Goal: Task Accomplishment & Management: Manage account settings

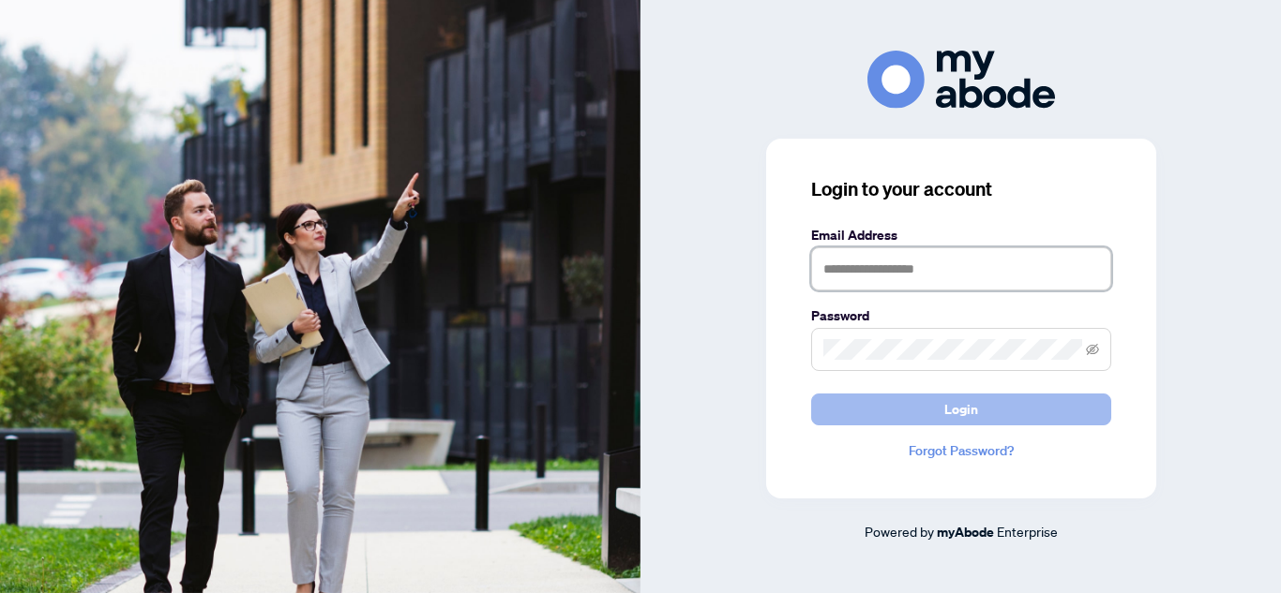
type input "**********"
click at [925, 410] on button "Login" at bounding box center [961, 410] width 300 height 32
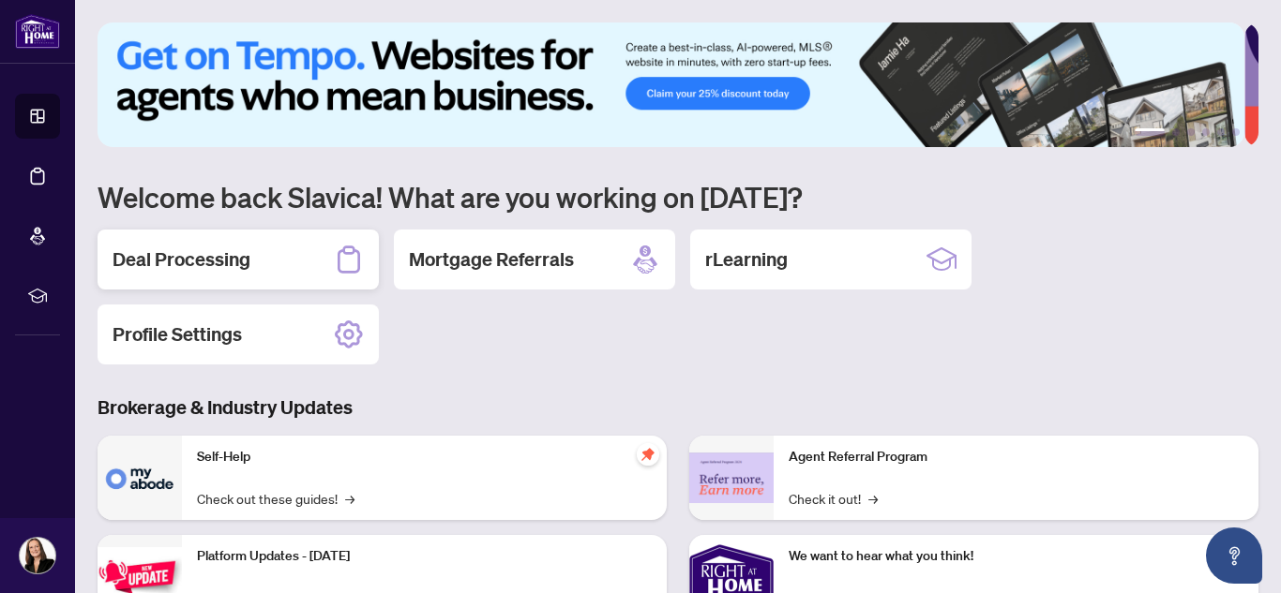
click at [172, 250] on h2 "Deal Processing" at bounding box center [182, 260] width 138 height 26
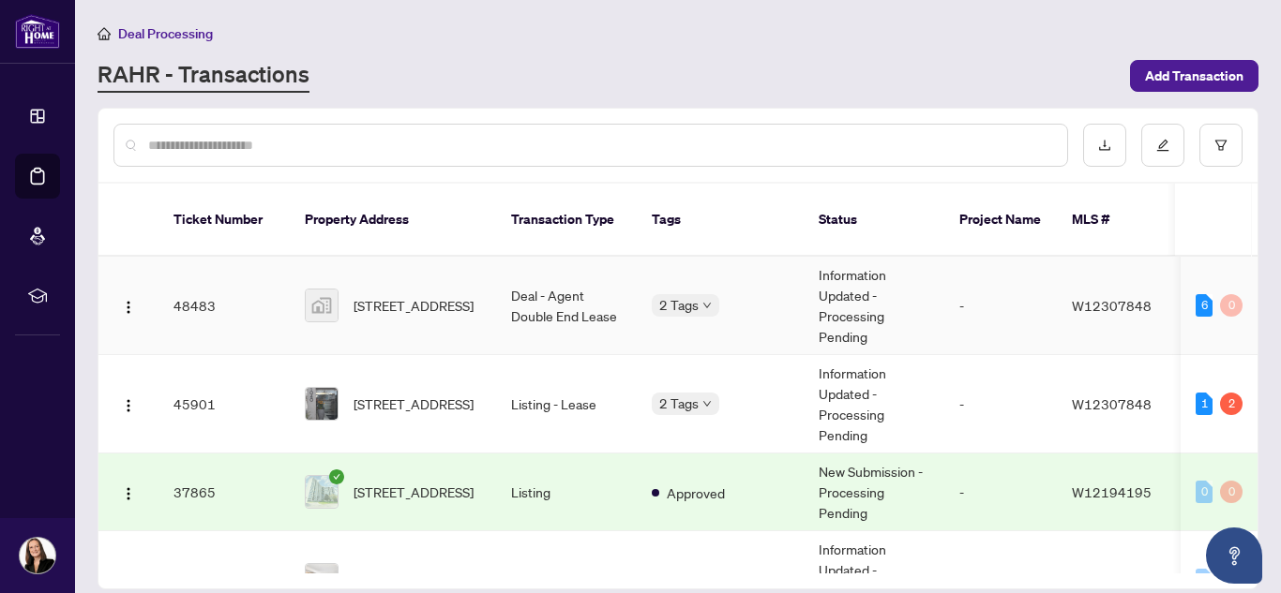
click at [594, 291] on td "Deal - Agent Double End Lease" at bounding box center [566, 306] width 141 height 98
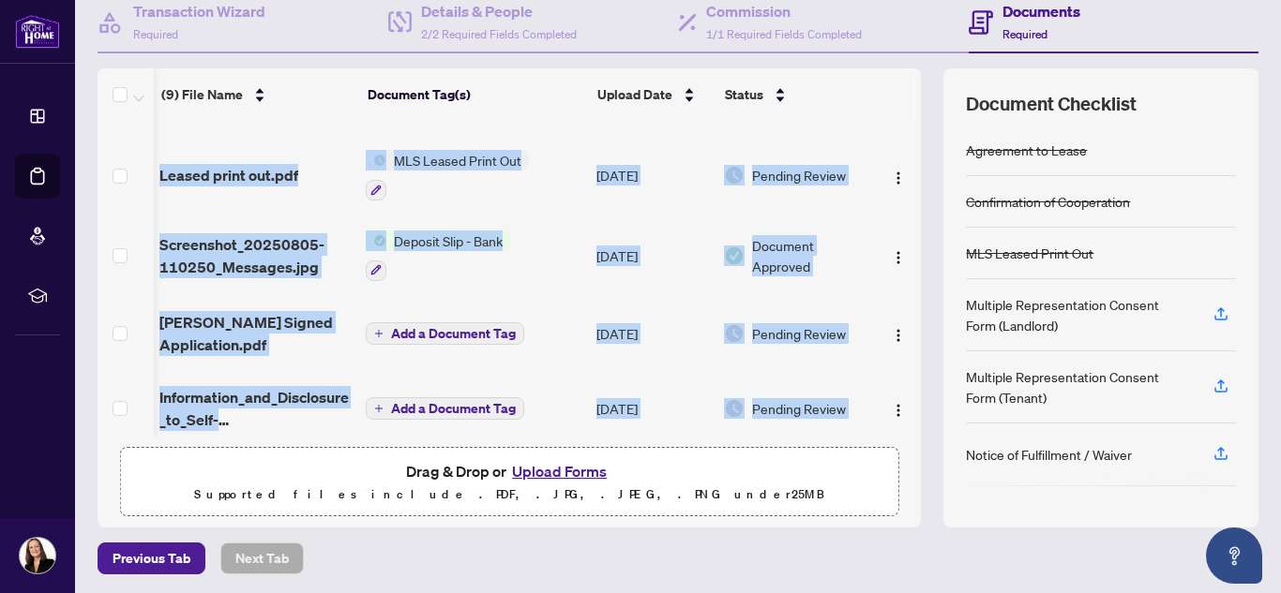
scroll to position [0, 20]
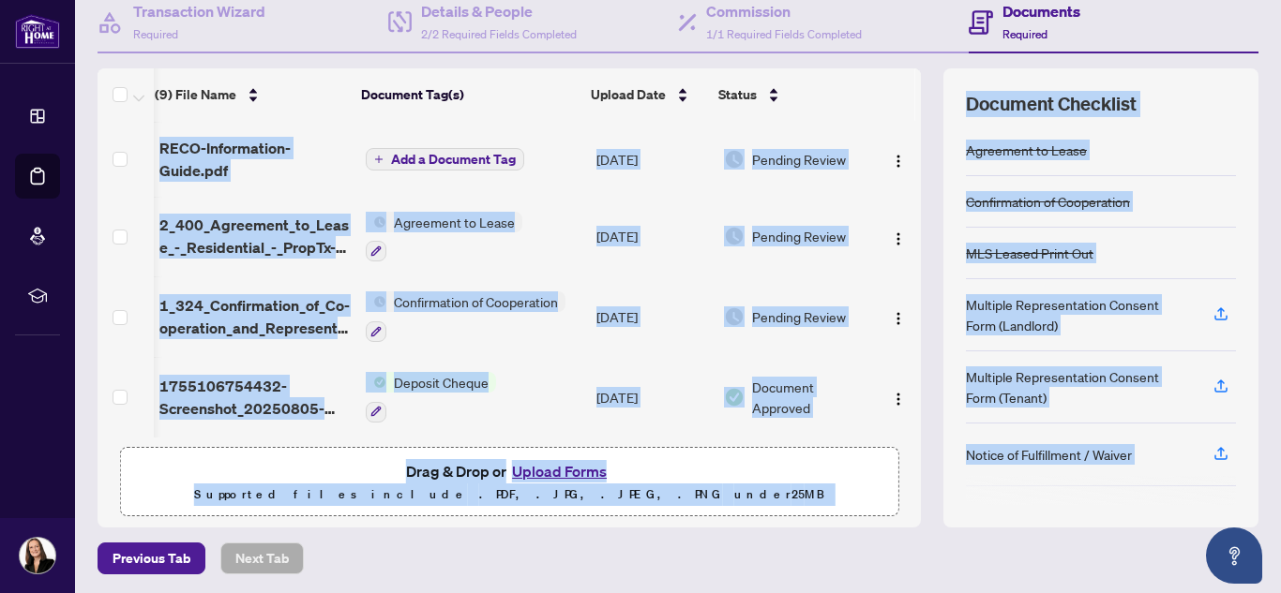
drag, startPoint x: 908, startPoint y: 147, endPoint x: 920, endPoint y: 584, distance: 437.0
click at [920, 584] on main "Deal Processing / View Transaction Transaction saved [DATE] Ticket #: 48483 [ST…" at bounding box center [678, 296] width 1206 height 593
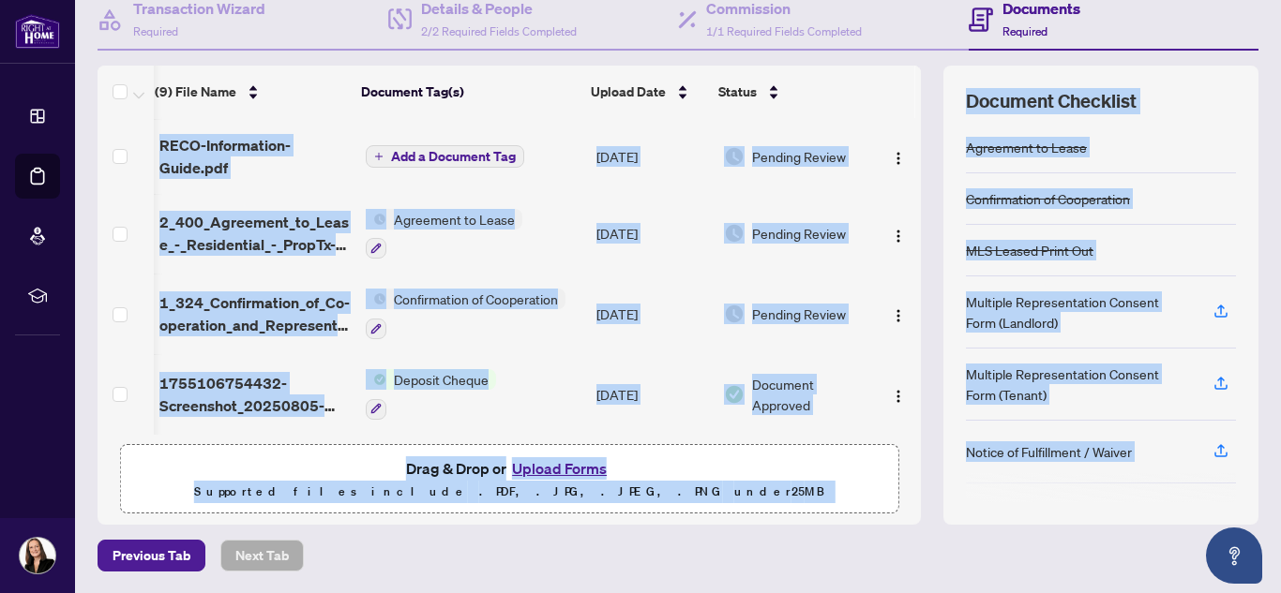
click at [926, 528] on div "Deal Processing / View Transaction Transaction saved [DATE] Ticket #: 48483 [ST…" at bounding box center [678, 201] width 1176 height 741
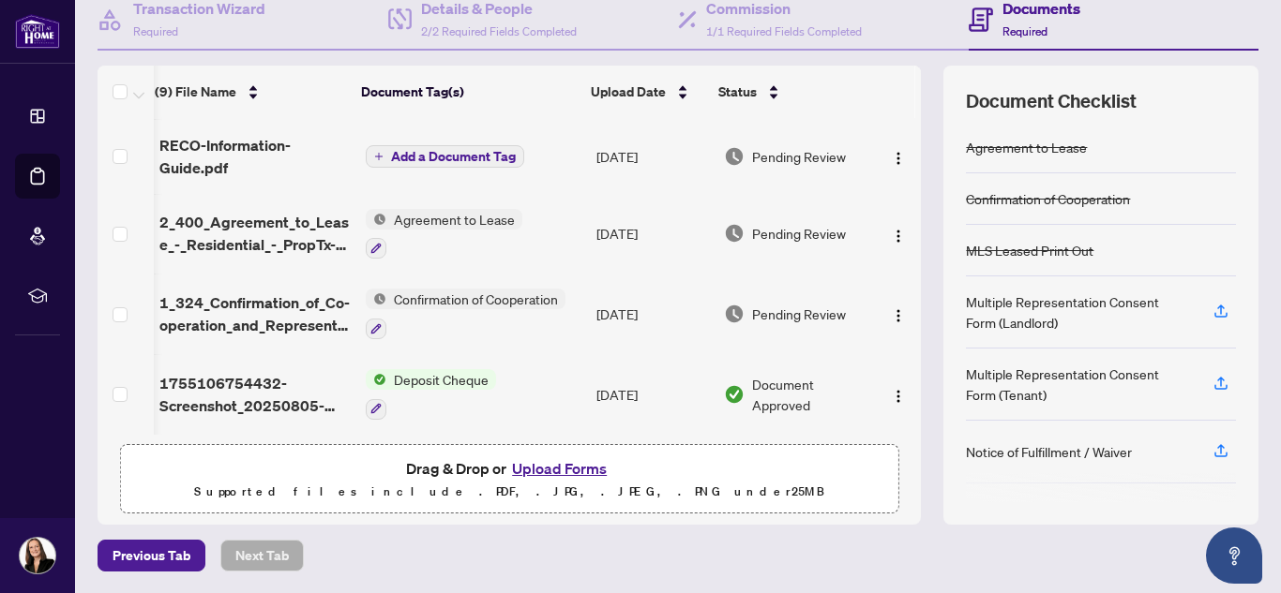
scroll to position [0, 0]
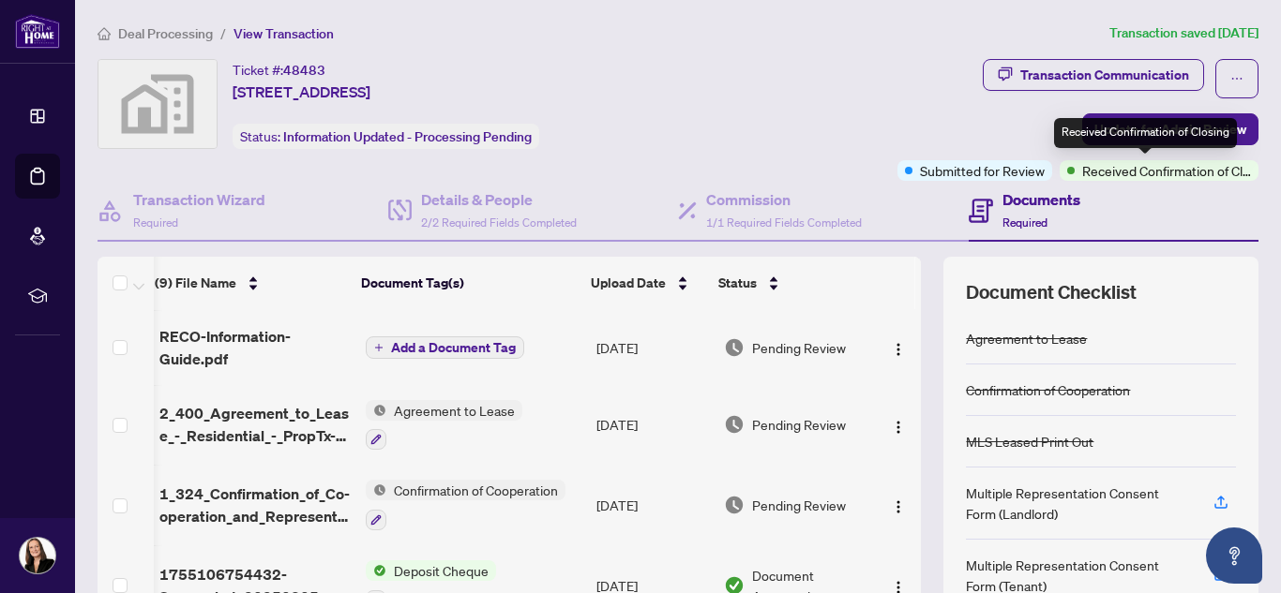
click at [1128, 176] on span "Received Confirmation of Closing" at bounding box center [1166, 170] width 169 height 21
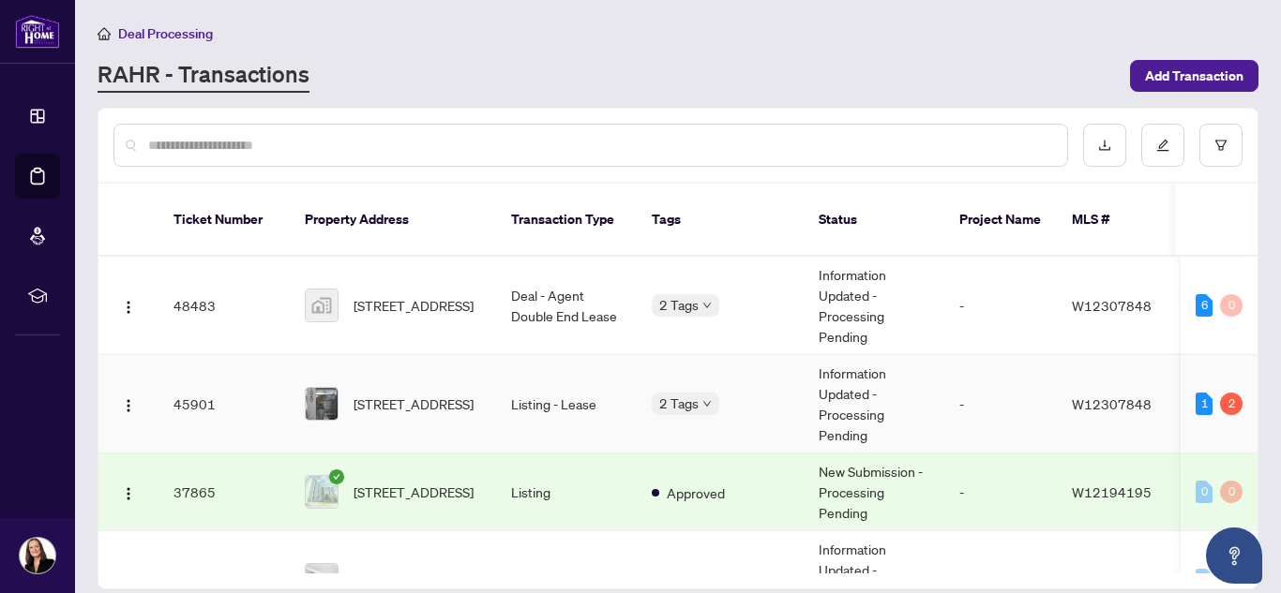
click at [544, 386] on td "Listing - Lease" at bounding box center [566, 404] width 141 height 98
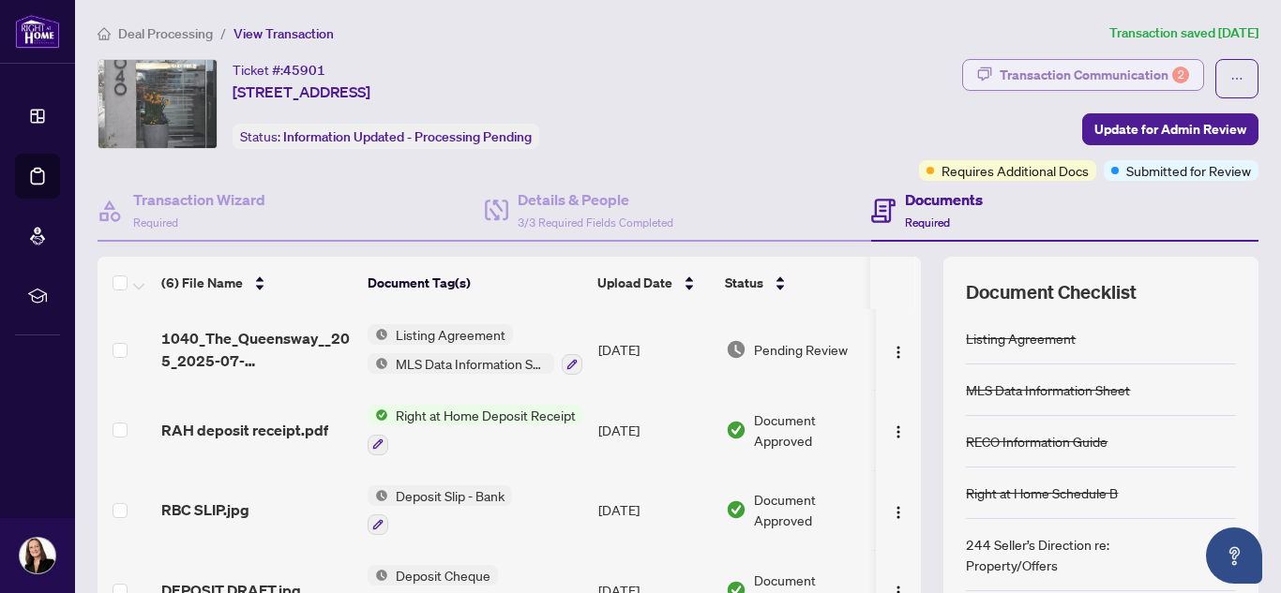
click at [1049, 80] on div "Transaction Communication 2" at bounding box center [1093, 75] width 189 height 30
